Goal: Task Accomplishment & Management: Use online tool/utility

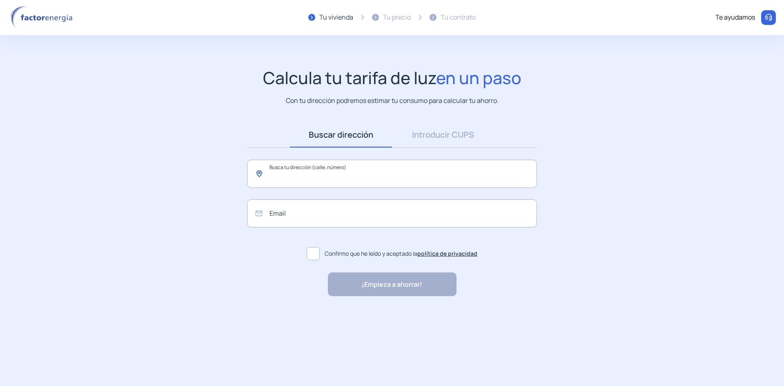
click at [292, 187] on input "text" at bounding box center [392, 174] width 290 height 28
drag, startPoint x: 441, startPoint y: 125, endPoint x: 435, endPoint y: 127, distance: 6.8
click at [437, 126] on link "Introducir CUPS" at bounding box center [443, 134] width 102 height 25
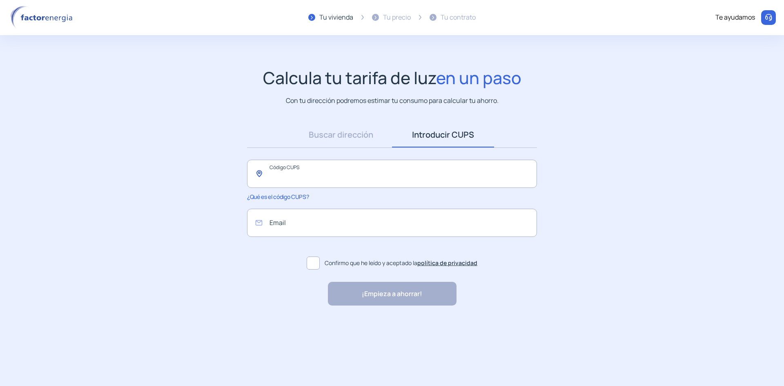
click at [344, 168] on input "text" at bounding box center [392, 174] width 290 height 28
click at [345, 133] on link "Buscar dirección" at bounding box center [341, 134] width 102 height 25
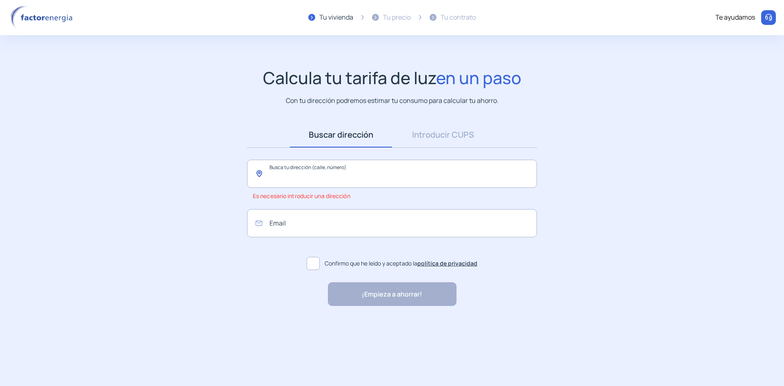
click at [322, 174] on input "text" at bounding box center [392, 174] width 290 height 28
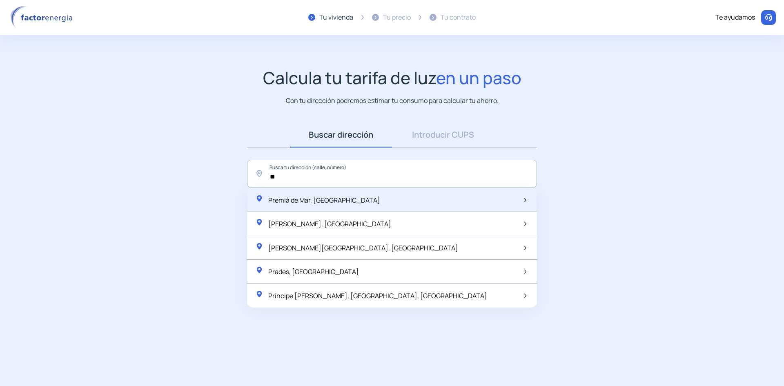
click at [297, 206] on div "Premià de Mar, [GEOGRAPHIC_DATA]" at bounding box center [392, 200] width 290 height 24
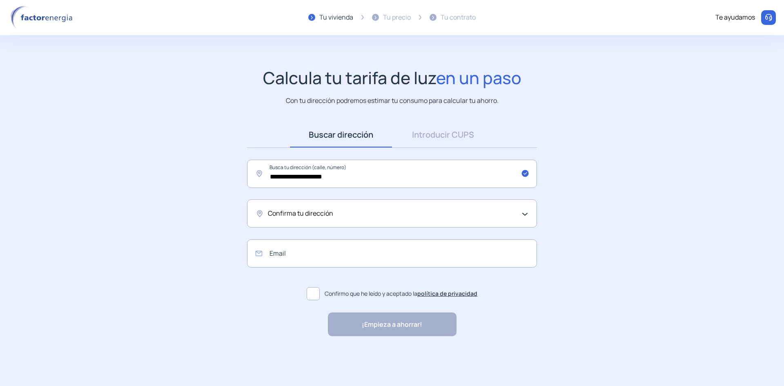
click at [301, 210] on span "Confirma tu dirección" at bounding box center [300, 213] width 65 height 11
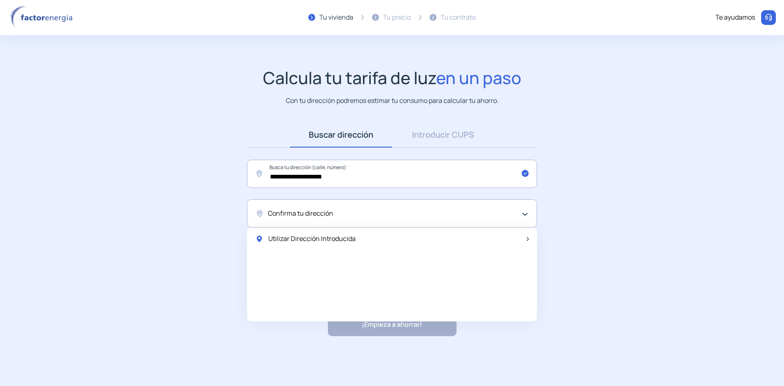
click at [186, 244] on app-search-direction-cups "**********" at bounding box center [392, 202] width 784 height 269
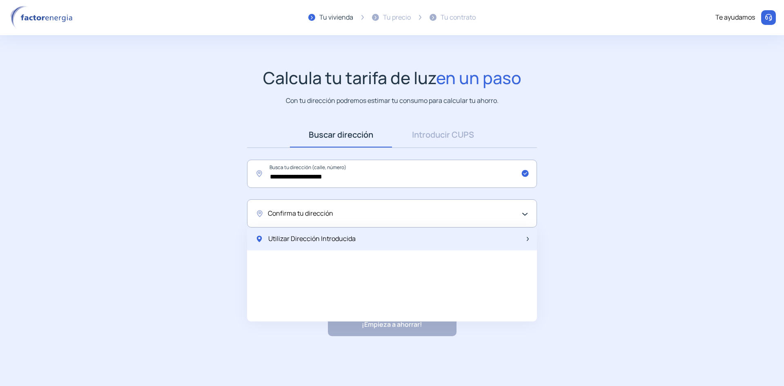
click at [301, 231] on div "Utilizar Dirección Introducida" at bounding box center [392, 239] width 290 height 23
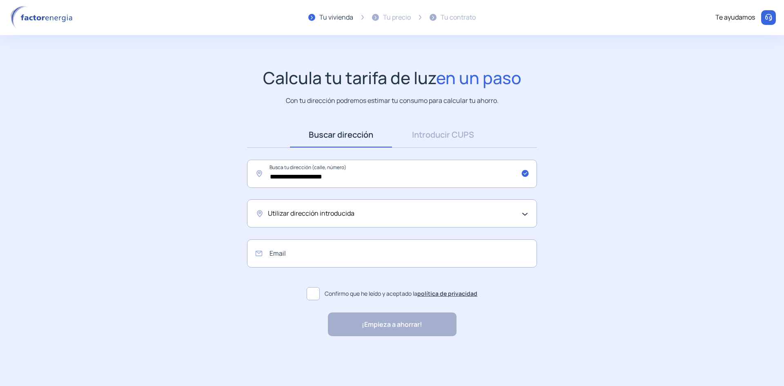
click at [314, 215] on span "Utilizar dirección introducida" at bounding box center [311, 213] width 87 height 11
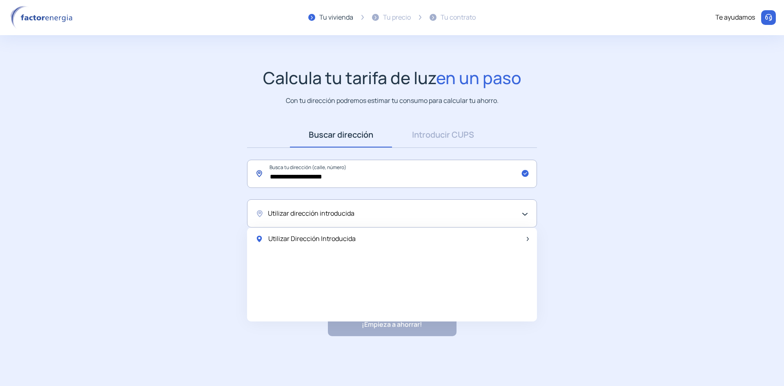
click at [325, 174] on input "**********" at bounding box center [392, 174] width 290 height 28
drag, startPoint x: 360, startPoint y: 174, endPoint x: 209, endPoint y: 174, distance: 150.7
click at [209, 174] on app-search-direction-cups "**********" at bounding box center [392, 202] width 784 height 269
type input "*"
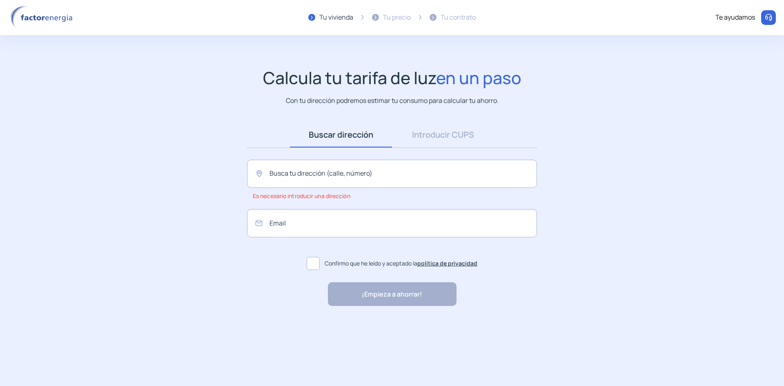
click at [169, 196] on app-search-direction-cups "Calcula tu tarifa de luz en un paso Con tu dirección podremos estimar tu consum…" at bounding box center [392, 187] width 784 height 239
click at [222, 236] on app-search-direction-cups "Calcula tu tarifa de luz en un paso Con tu dirección podremos estimar tu consum…" at bounding box center [392, 187] width 784 height 239
